Goal: Task Accomplishment & Management: Complete application form

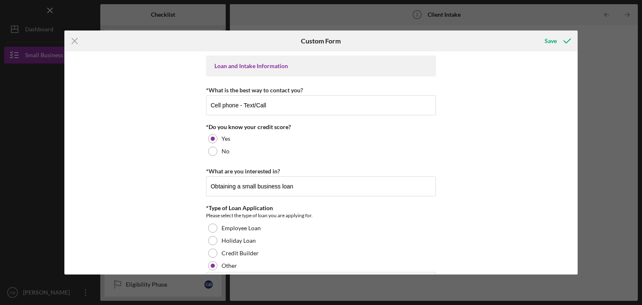
scroll to position [714, 0]
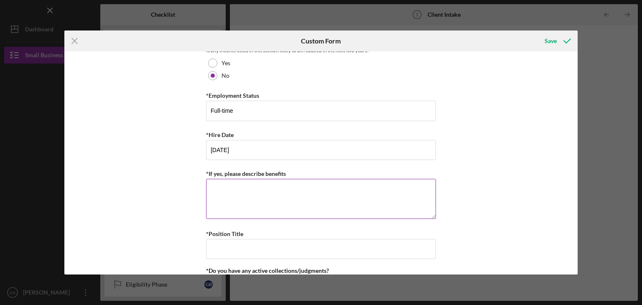
click at [302, 191] on textarea "*If yes, please describe benefits" at bounding box center [321, 199] width 230 height 40
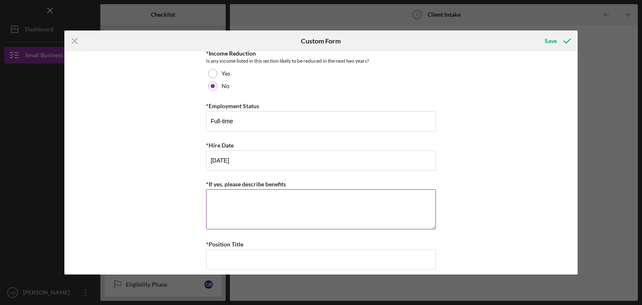
scroll to position [700, 0]
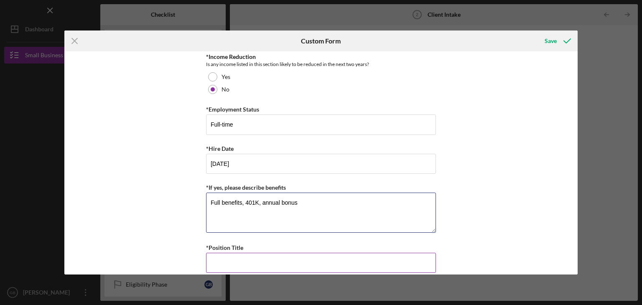
type textarea "Full benefits, 401K, annual bonus"
click at [344, 256] on input "*Position Title" at bounding box center [321, 263] width 230 height 20
drag, startPoint x: 575, startPoint y: 150, endPoint x: 574, endPoint y: 95, distance: 55.2
click at [574, 95] on div "Loan and Intake Information *What is the best way to contact you? Cell phone - …" at bounding box center [321, 162] width 514 height 223
click at [514, 129] on div "Loan and Intake Information *What is the best way to contact you? Cell phone - …" at bounding box center [321, 162] width 514 height 223
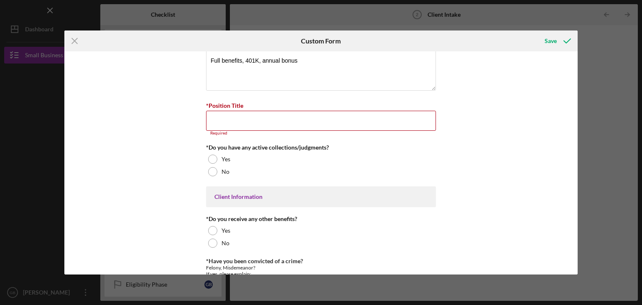
scroll to position [845, 0]
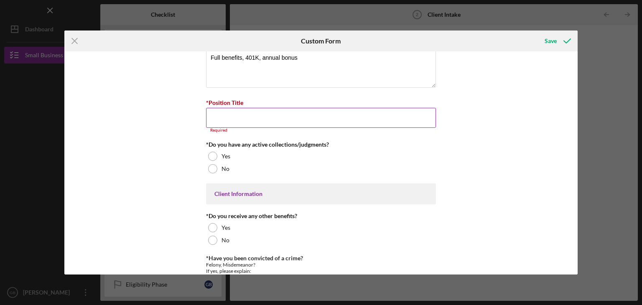
click at [385, 117] on input "*Position Title" at bounding box center [321, 118] width 230 height 20
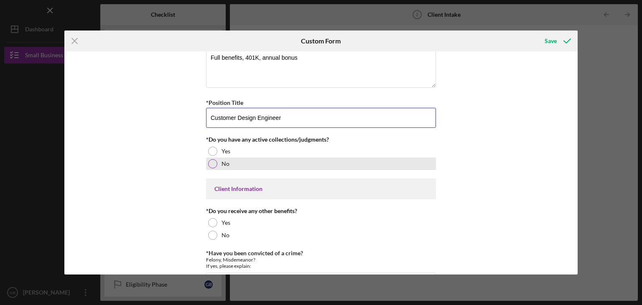
type input "Customer Design Engineer"
click at [211, 161] on div at bounding box center [212, 163] width 9 height 9
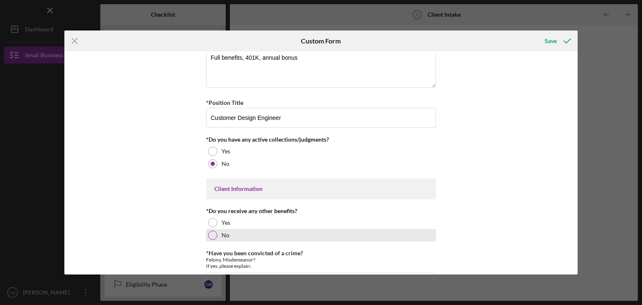
click at [212, 231] on div at bounding box center [212, 235] width 9 height 9
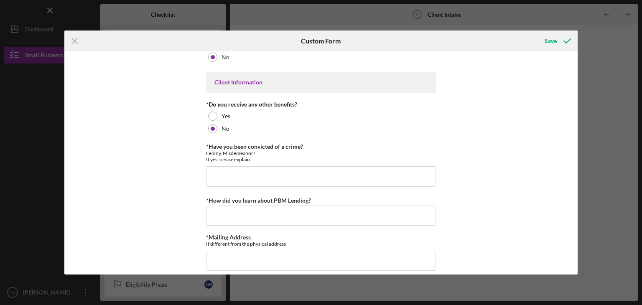
scroll to position [987, 0]
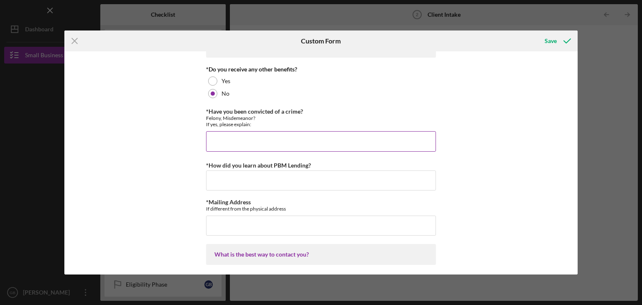
click at [308, 148] on input "*Have you been convicted of a crime?" at bounding box center [321, 141] width 230 height 20
type input "No"
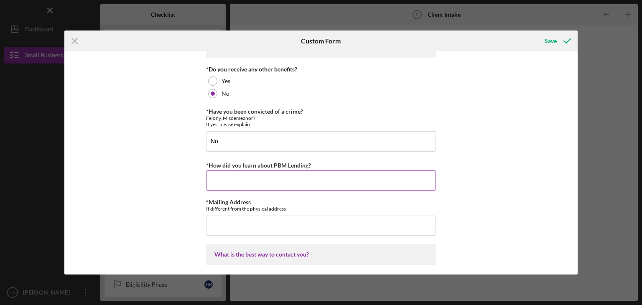
click at [272, 175] on input "*How did you learn about PBM Lending?" at bounding box center [321, 181] width 230 height 20
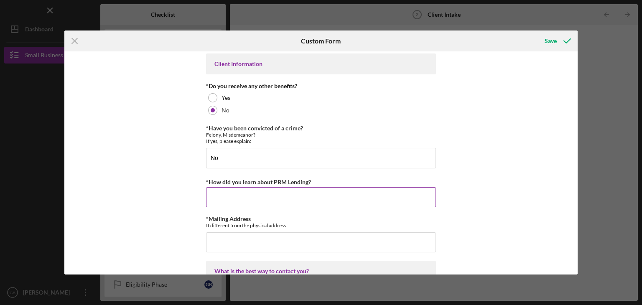
scroll to position [975, 0]
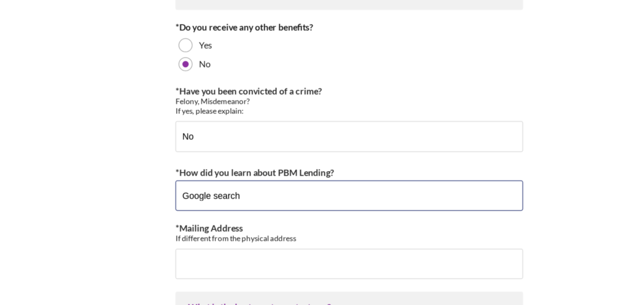
type input "Google search"
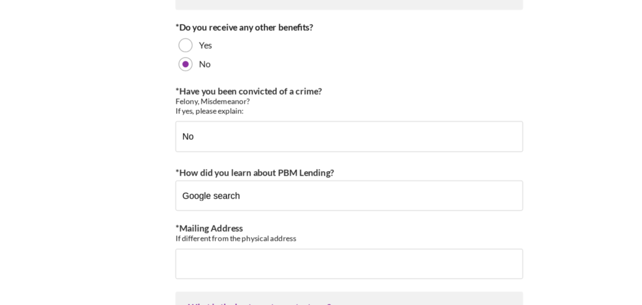
click at [493, 250] on div "Loan and Intake Information *What is the best way to contact you? Cell phone - …" at bounding box center [321, 162] width 514 height 223
click at [490, 144] on div "Loan and Intake Information *What is the best way to contact you? Cell phone - …" at bounding box center [321, 162] width 514 height 223
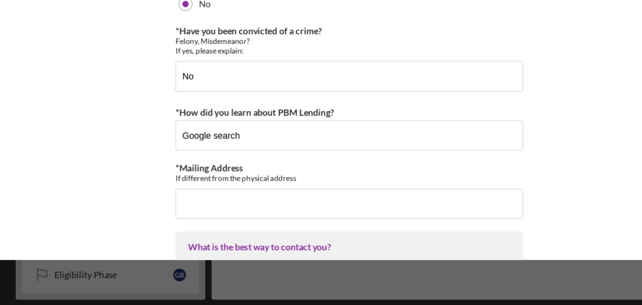
scroll to position [0, 0]
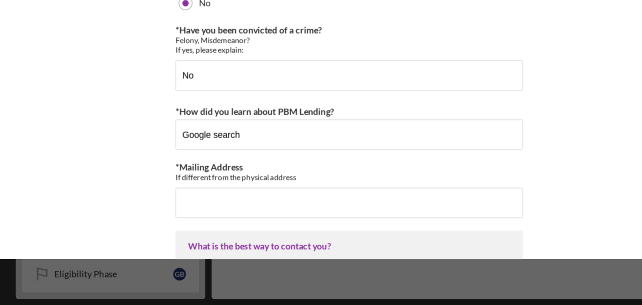
click at [292, 266] on div "What is the best way to contact you?" at bounding box center [321, 266] width 213 height 7
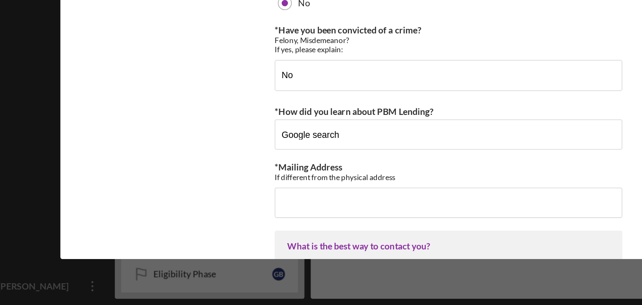
click at [177, 220] on div "Loan and Intake Information *What is the best way to contact you? Cell phone - …" at bounding box center [321, 162] width 514 height 223
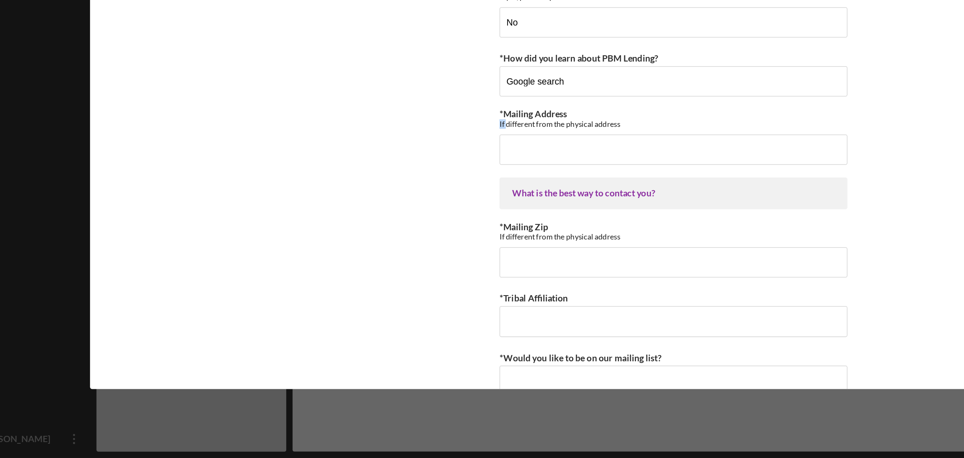
scroll to position [974, 0]
drag, startPoint x: 425, startPoint y: 104, endPoint x: 269, endPoint y: 321, distance: 267.4
click at [269, 305] on div "Loan and Intake Information *What is the best way to contact you? Cell phone - …" at bounding box center [481, 238] width 771 height 345
click at [511, 305] on input "*Tribal Affiliation" at bounding box center [482, 367] width 230 height 20
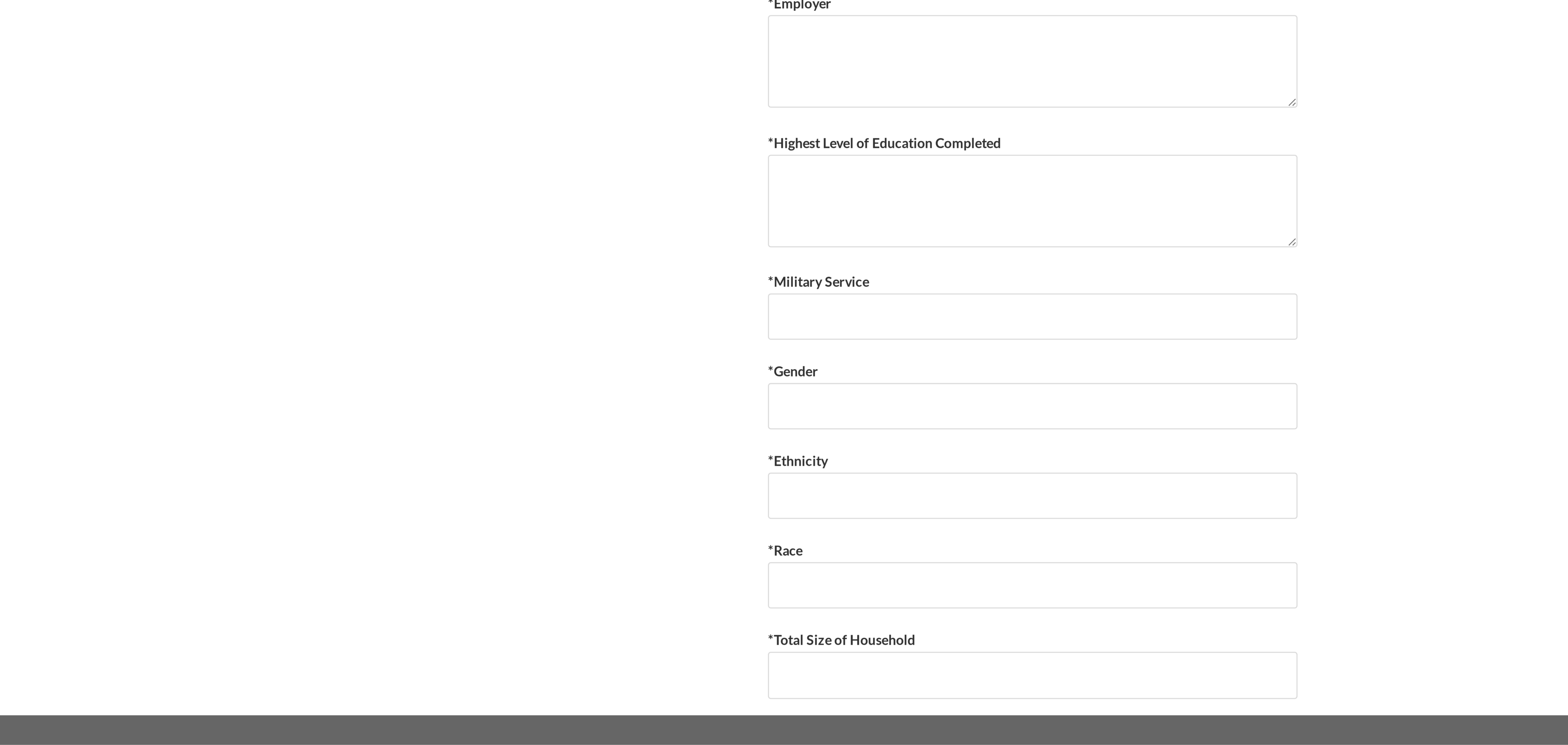
scroll to position [559, 0]
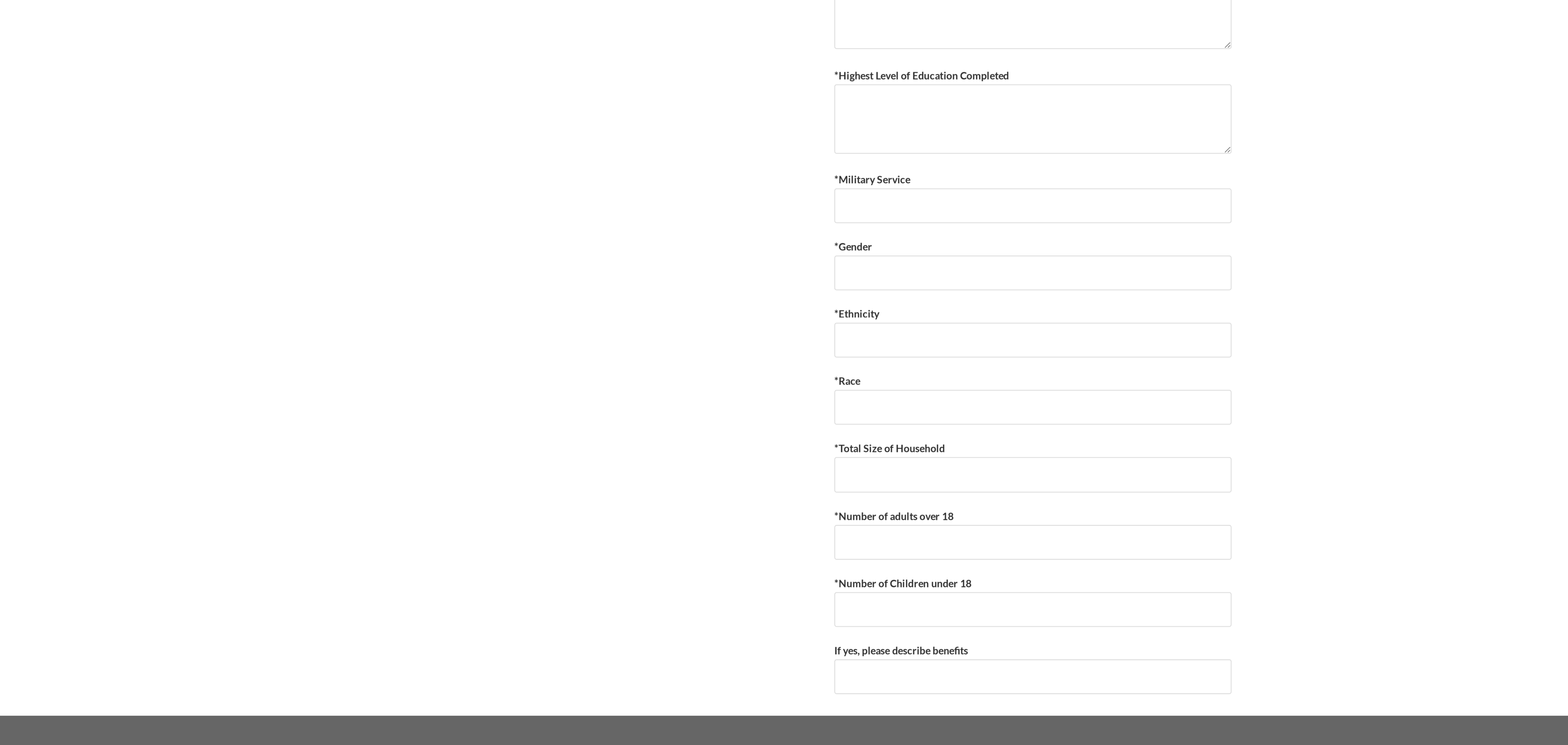
type input "Cherokee"
drag, startPoint x: 359, startPoint y: 157, endPoint x: 600, endPoint y: 562, distance: 471.3
click at [392, 186] on div "Loan and Intake Information *What is the best way to contact you? Cell phone - …" at bounding box center [784, 379] width 1254 height 583
click at [392, 186] on textarea "*Highest Level of Education Completed" at bounding box center [784, 460] width 140 height 24
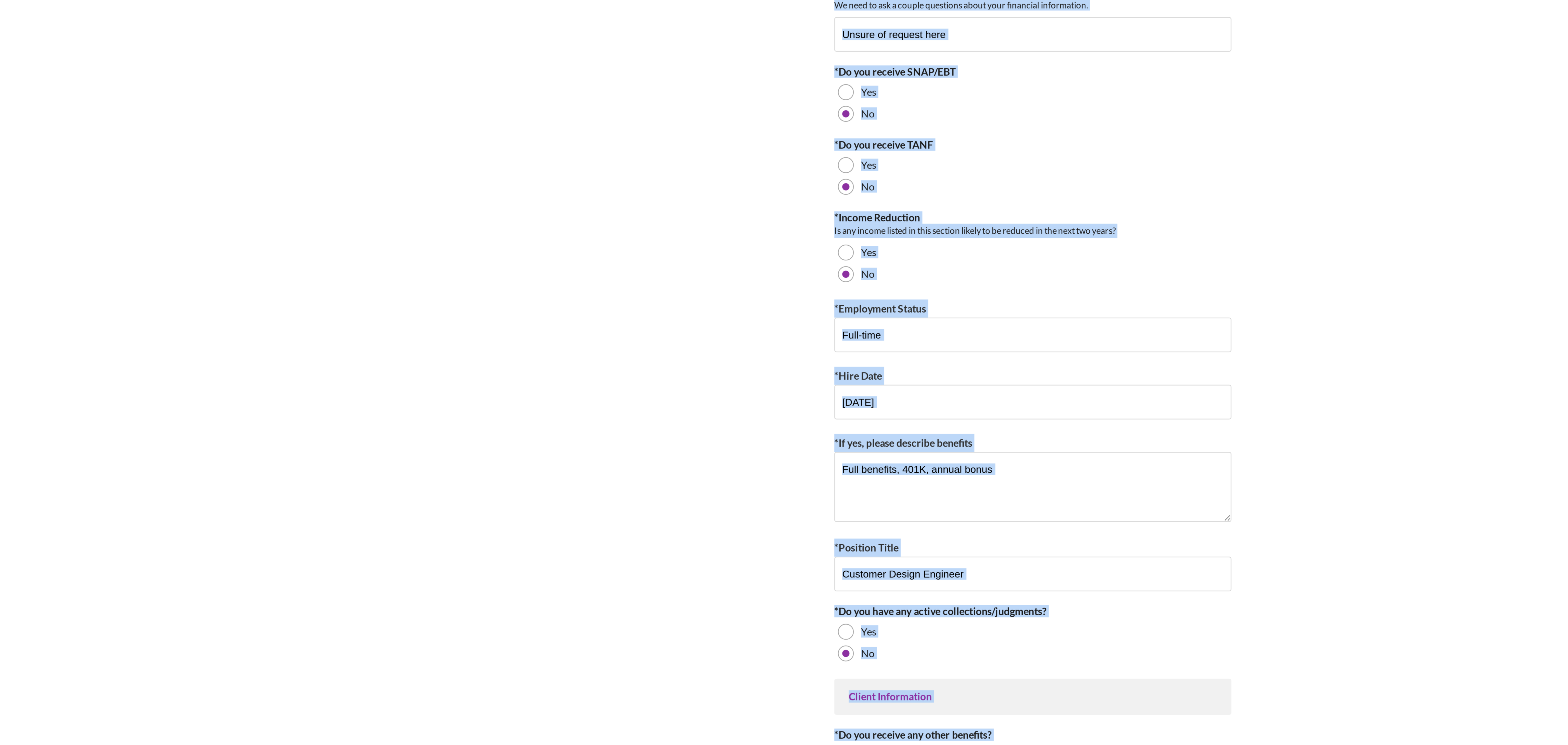
scroll to position [0, 0]
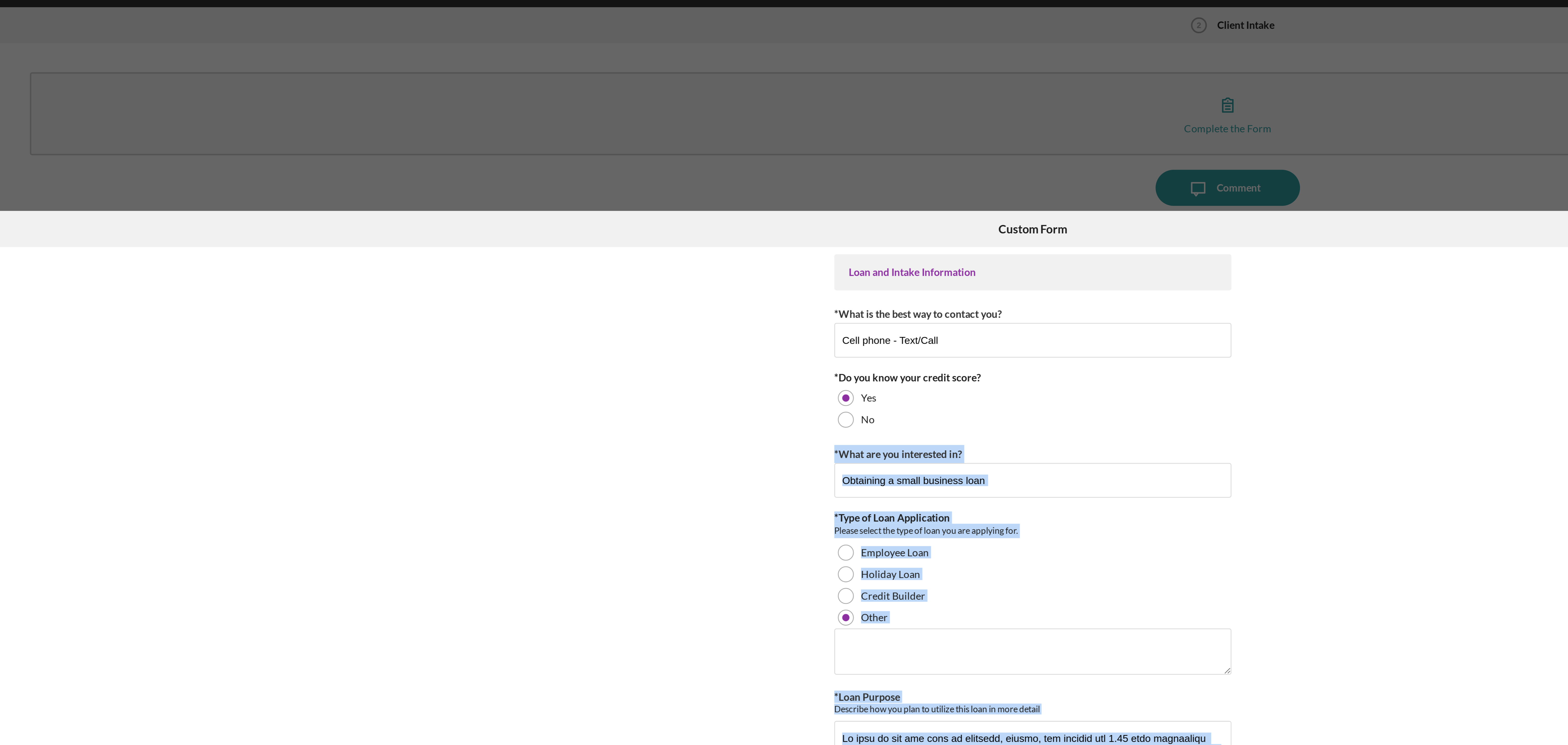
drag, startPoint x: 667, startPoint y: 442, endPoint x: 667, endPoint y: 161, distance: 281.0
click at [392, 161] on div "Loan and Intake Information *What is the best way to contact you? Cell phone - …" at bounding box center [784, 379] width 1254 height 583
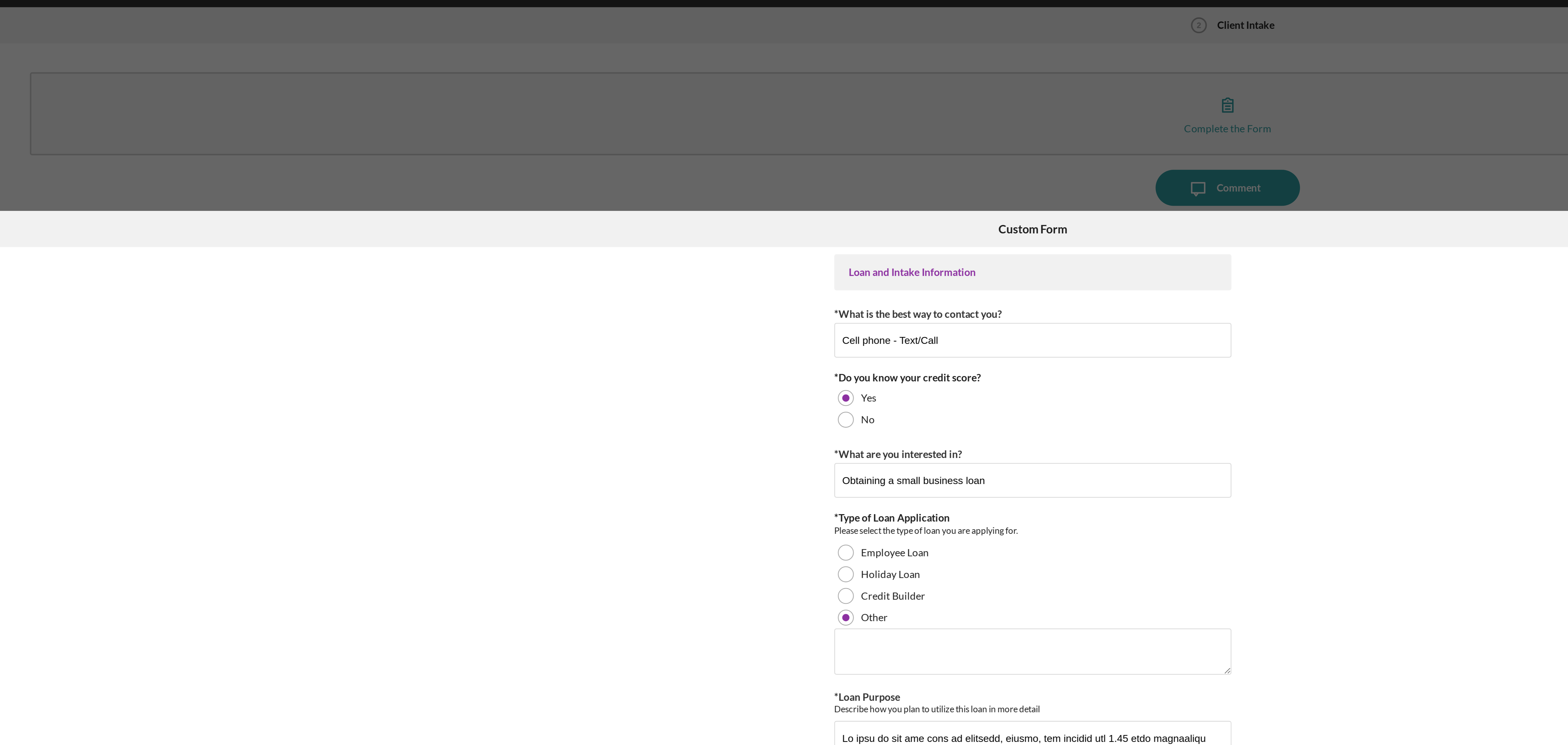
click at [392, 186] on div "Loan and Intake Information *What is the best way to contact you? Cell phone - …" at bounding box center [784, 379] width 1254 height 583
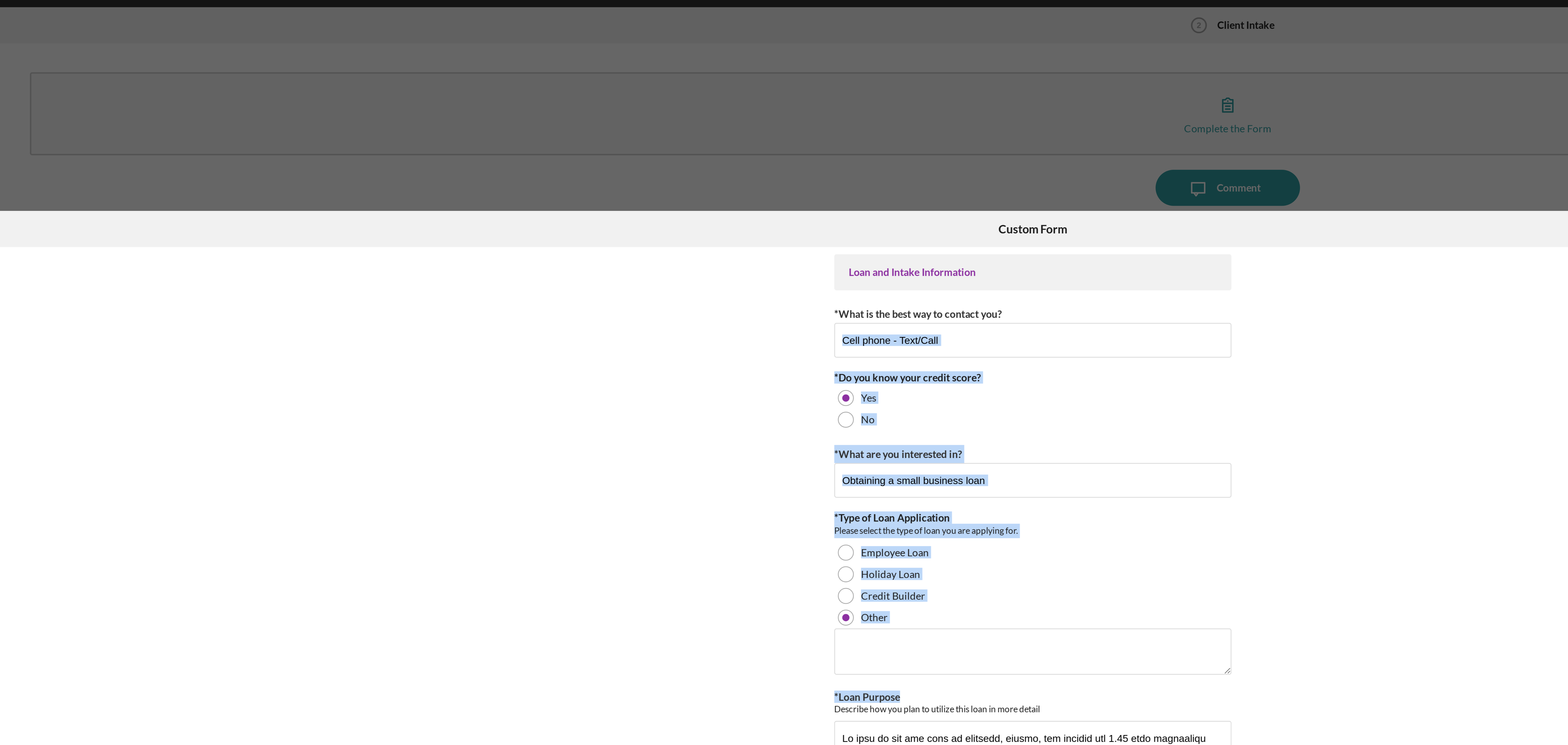
drag, startPoint x: 907, startPoint y: 245, endPoint x: 912, endPoint y: 118, distance: 127.1
click at [392, 118] on div "Loan and Intake Information *What is the best way to contact you? Cell phone - …" at bounding box center [784, 379] width 1254 height 583
click at [392, 183] on div "Loan and Intake Information *What is the best way to contact you? Cell phone - …" at bounding box center [784, 379] width 1254 height 583
